Goal: Task Accomplishment & Management: Manage account settings

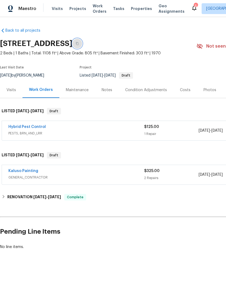
click at [79, 44] on icon "button" at bounding box center [77, 43] width 3 height 3
click at [82, 43] on button "button" at bounding box center [77, 44] width 10 height 10
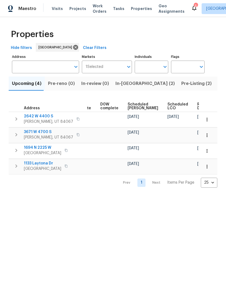
scroll to position [0, 136]
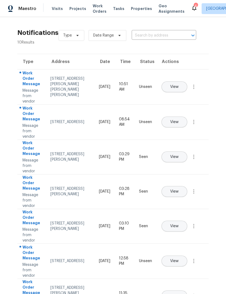
click at [57, 6] on span "Visits" at bounding box center [57, 8] width 11 height 5
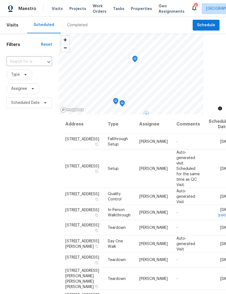
click at [0, 0] on icon at bounding box center [0, 0] width 0 height 0
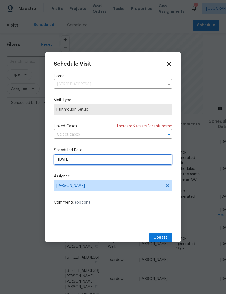
click at [87, 162] on input "[DATE]" at bounding box center [113, 159] width 118 height 11
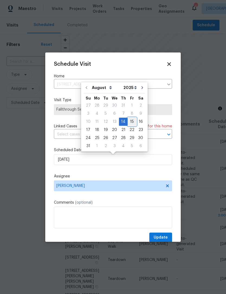
click at [132, 121] on div "15" at bounding box center [132, 122] width 9 height 8
type input "[DATE]"
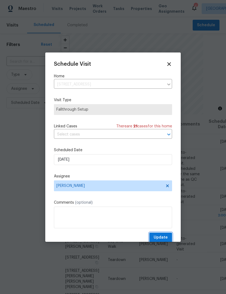
click at [163, 235] on button "Update" at bounding box center [160, 238] width 23 height 10
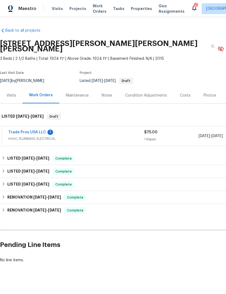
click at [38, 131] on link "Trade Pros USA LLC" at bounding box center [27, 133] width 38 height 4
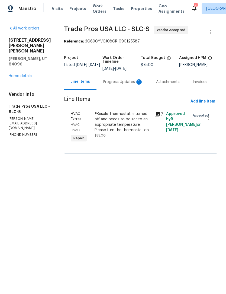
click at [126, 81] on div "Progress Updates 1" at bounding box center [123, 81] width 40 height 5
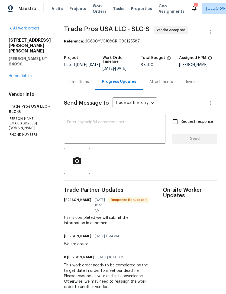
click at [26, 74] on link "Home details" at bounding box center [21, 76] width 24 height 4
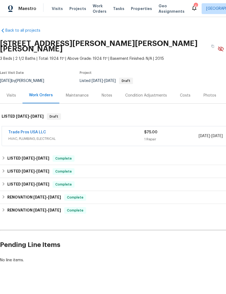
click at [99, 136] on span "HVAC, PLUMBING, ELECTRICAL" at bounding box center [76, 138] width 136 height 5
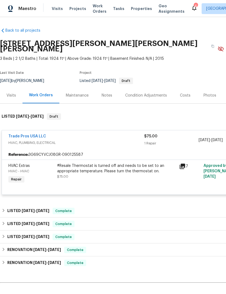
click at [185, 164] on icon at bounding box center [182, 166] width 5 height 5
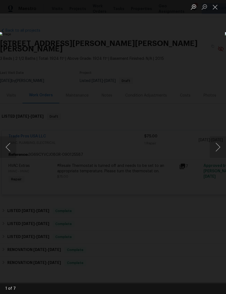
click at [216, 147] on button "Next image" at bounding box center [218, 147] width 16 height 22
click at [217, 145] on button "Next image" at bounding box center [218, 147] width 16 height 22
click at [219, 145] on button "Next image" at bounding box center [218, 147] width 16 height 22
click at [218, 147] on button "Next image" at bounding box center [218, 147] width 16 height 22
click at [219, 148] on button "Next image" at bounding box center [218, 147] width 16 height 22
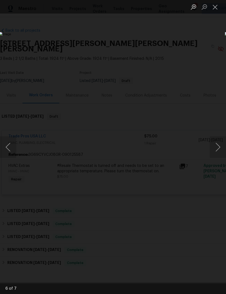
click at [219, 148] on button "Next image" at bounding box center [218, 147] width 16 height 22
click at [213, 7] on button "Close lightbox" at bounding box center [215, 6] width 11 height 9
